Goal: Task Accomplishment & Management: Manage account settings

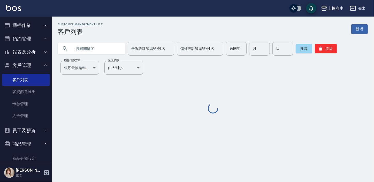
click at [82, 52] on input "text" at bounding box center [96, 49] width 49 height 14
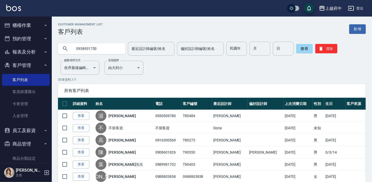
type input "0938931753"
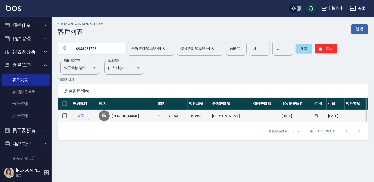
click at [133, 119] on div "[PERSON_NAME]" at bounding box center [127, 116] width 56 height 11
click at [128, 114] on div "[PERSON_NAME]" at bounding box center [127, 116] width 56 height 11
click at [156, 117] on td "0938931753" at bounding box center [172, 116] width 32 height 12
click at [283, 116] on td "[DATE]" at bounding box center [297, 116] width 33 height 12
click at [85, 113] on link "查看" at bounding box center [81, 116] width 17 height 8
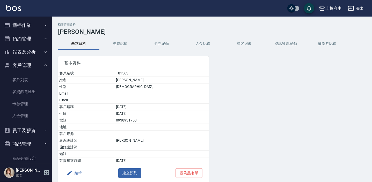
scroll to position [21, 0]
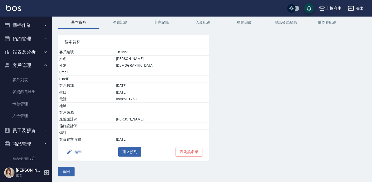
click at [64, 169] on button "返回" at bounding box center [66, 172] width 17 height 10
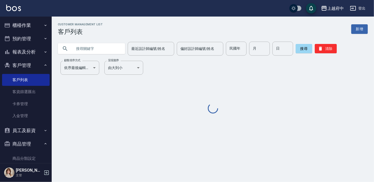
click at [91, 51] on input "text" at bounding box center [96, 49] width 49 height 14
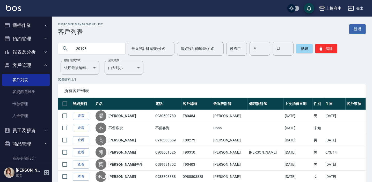
type input "20198"
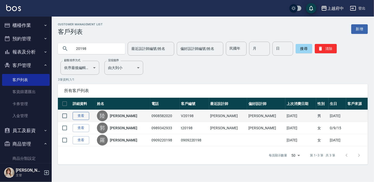
click at [79, 117] on link "查看" at bounding box center [81, 116] width 17 height 8
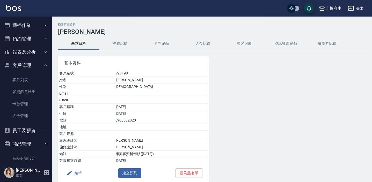
click at [126, 42] on button "消費記錄" at bounding box center [119, 44] width 41 height 12
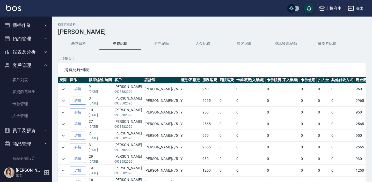
click at [81, 101] on link "詳情" at bounding box center [78, 101] width 17 height 8
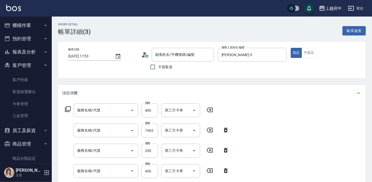
type input "[DATE] 17:53"
type input "[PERSON_NAME]-5"
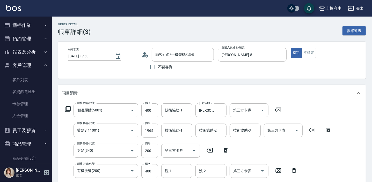
type input "側邊壓貼(5001)"
type input "燙髮S(11001)"
type input "剪髮(340)"
type input "有機洗髮(200)"
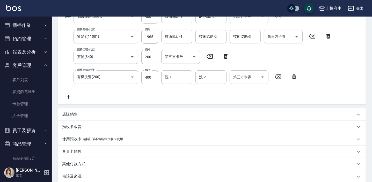
type input "[PERSON_NAME]/0908582020/V20198"
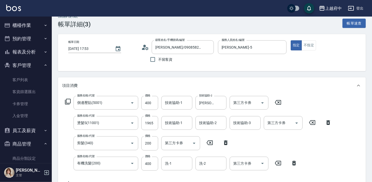
scroll to position [0, 0]
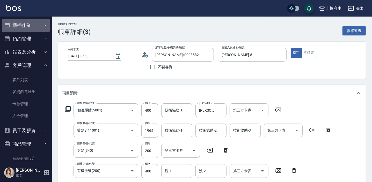
click at [28, 26] on button "櫃檯作業" at bounding box center [26, 25] width 48 height 13
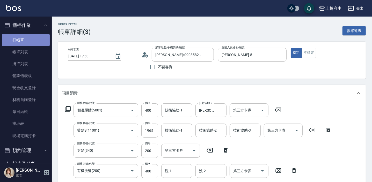
click at [27, 40] on link "打帳單" at bounding box center [26, 40] width 48 height 12
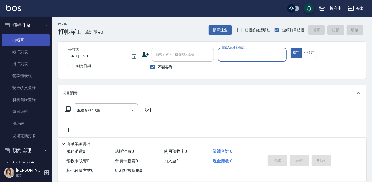
click at [21, 38] on link "打帳單" at bounding box center [26, 40] width 48 height 12
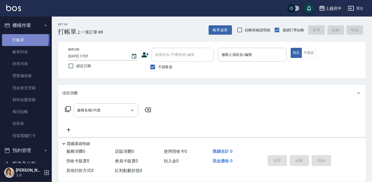
click at [21, 38] on link "打帳單" at bounding box center [26, 40] width 48 height 12
click at [27, 41] on link "打帳單" at bounding box center [26, 40] width 48 height 12
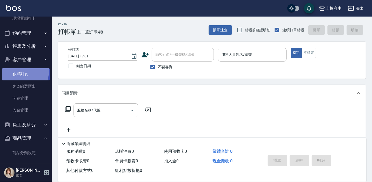
click at [22, 72] on link "客戶列表" at bounding box center [26, 74] width 48 height 12
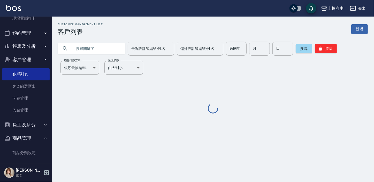
click at [90, 48] on input "text" at bounding box center [96, 49] width 49 height 14
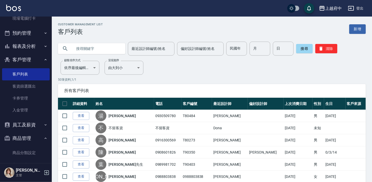
click at [81, 49] on input "text" at bounding box center [96, 49] width 49 height 14
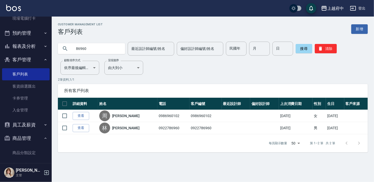
click at [91, 49] on input "86960" at bounding box center [96, 49] width 49 height 14
type input "8"
type input "20198"
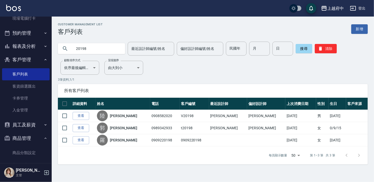
drag, startPoint x: 80, startPoint y: 116, endPoint x: 89, endPoint y: 119, distance: 9.2
click at [80, 116] on link "查看" at bounding box center [81, 116] width 17 height 8
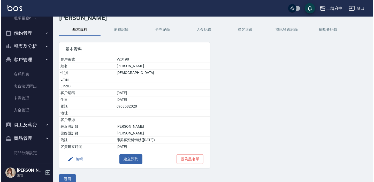
scroll to position [21, 0]
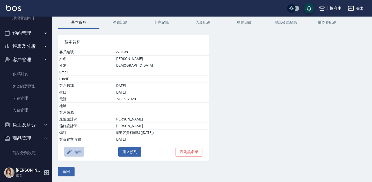
click at [79, 153] on button "編輯" at bounding box center [74, 152] width 20 height 10
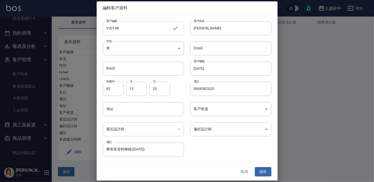
click at [129, 32] on input "V20198" at bounding box center [137, 28] width 69 height 14
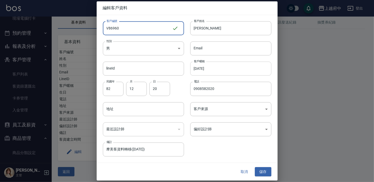
type input "V86960"
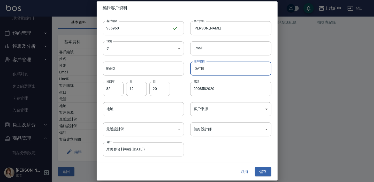
click at [215, 70] on input "[DATE]" at bounding box center [230, 69] width 81 height 14
type input "2027/8"
click at [266, 172] on button "儲存" at bounding box center [263, 172] width 17 height 10
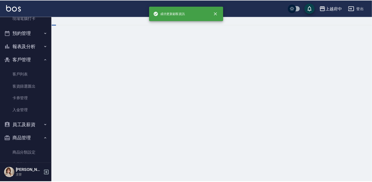
scroll to position [0, 0]
